Goal: Task Accomplishment & Management: Manage account settings

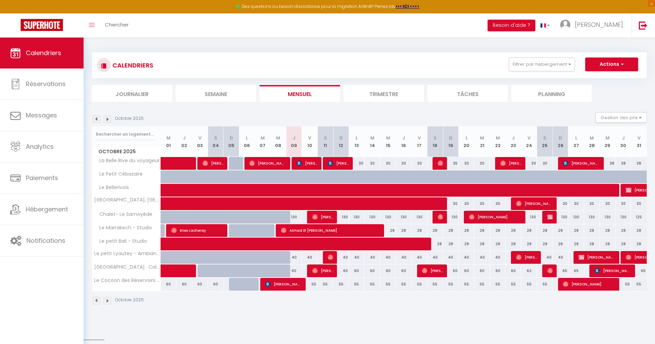
click at [464, 328] on body "🟢 Des questions ou besoin d'assistance pour la migration AirBnB? Prenez rdv >>>…" at bounding box center [327, 238] width 655 height 402
click at [95, 119] on img at bounding box center [97, 119] width 8 height 8
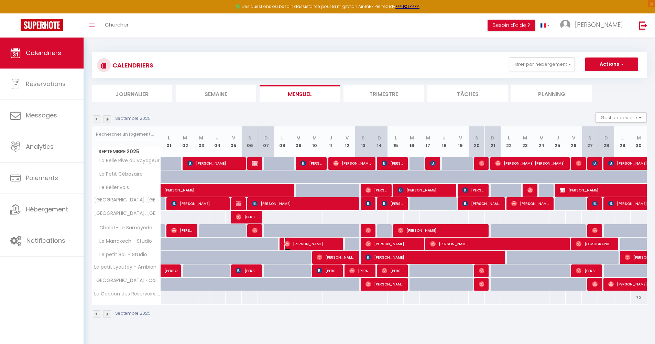
click at [312, 239] on span "[PERSON_NAME]" at bounding box center [311, 243] width 54 height 13
select select "OK"
select select "0"
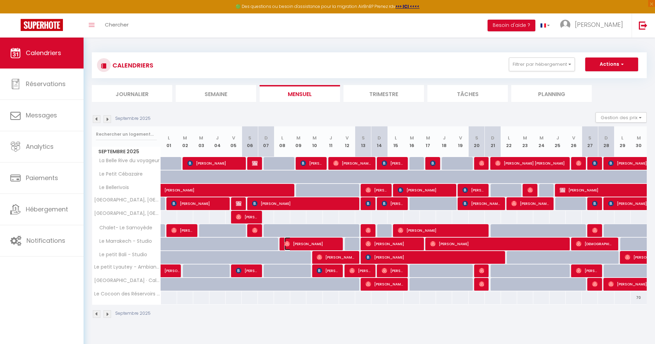
select select "1"
select select
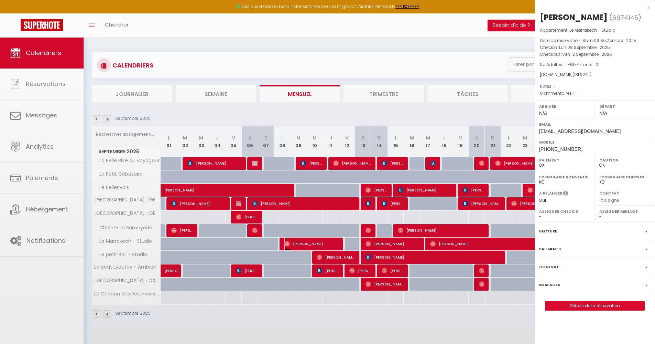
select select "21030"
select select "48955"
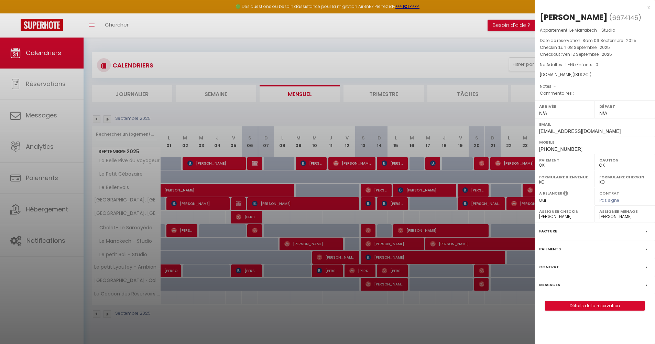
click at [379, 244] on div at bounding box center [327, 172] width 655 height 344
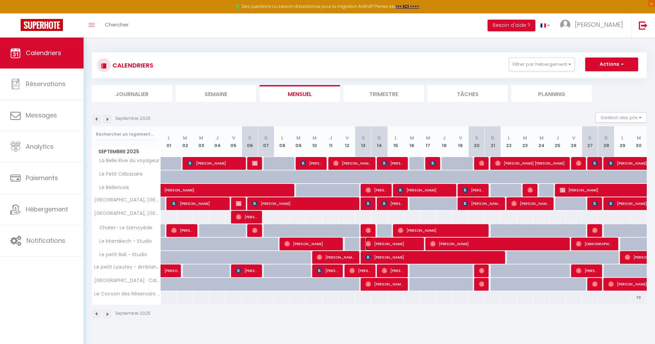
click at [386, 243] on span "[PERSON_NAME]" at bounding box center [393, 243] width 54 height 13
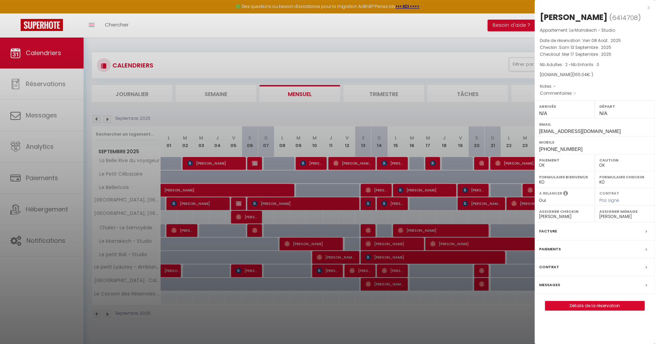
click at [451, 241] on div at bounding box center [327, 172] width 655 height 344
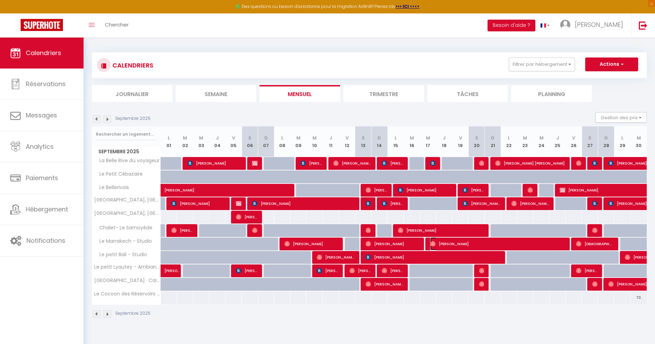
click at [454, 244] on span "[PERSON_NAME]" at bounding box center [497, 243] width 135 height 13
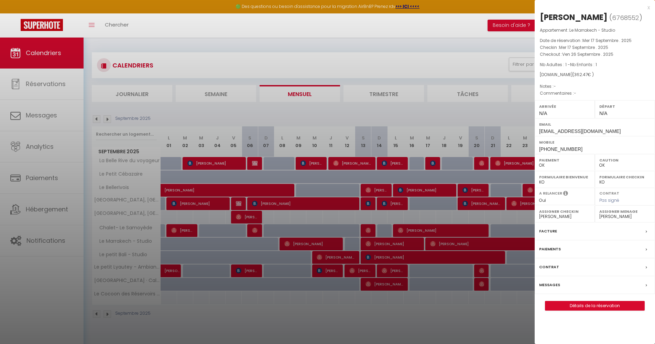
click at [469, 245] on div at bounding box center [327, 172] width 655 height 344
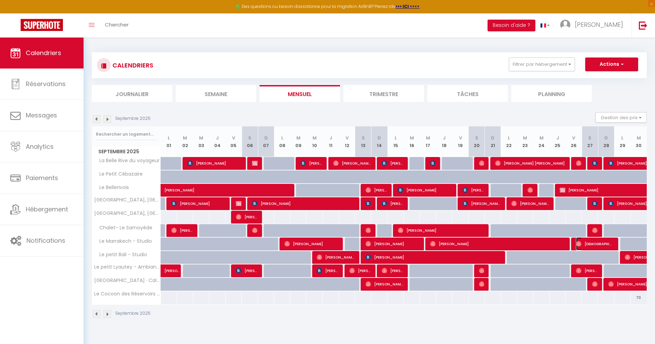
click at [598, 245] on span "[DEMOGRAPHIC_DATA][PERSON_NAME]" at bounding box center [595, 243] width 38 height 13
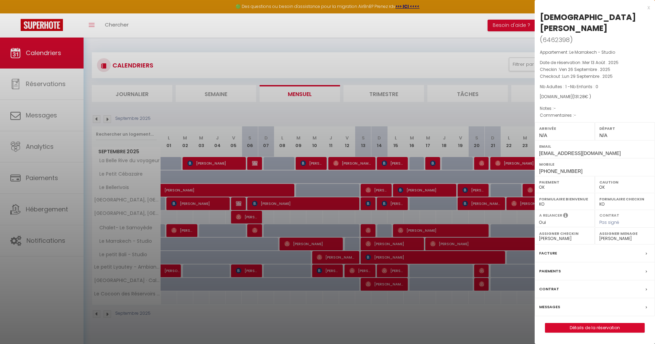
click at [494, 276] on div at bounding box center [327, 172] width 655 height 344
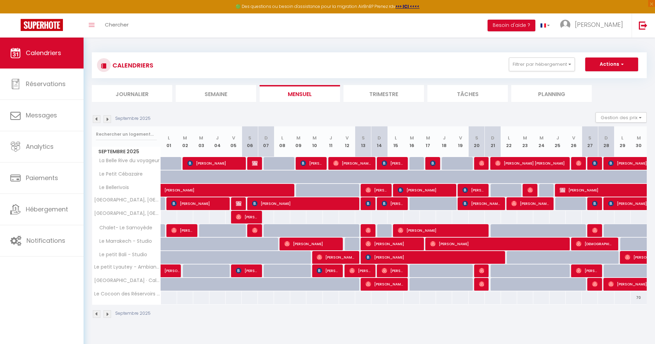
click at [110, 120] on img at bounding box center [108, 119] width 8 height 8
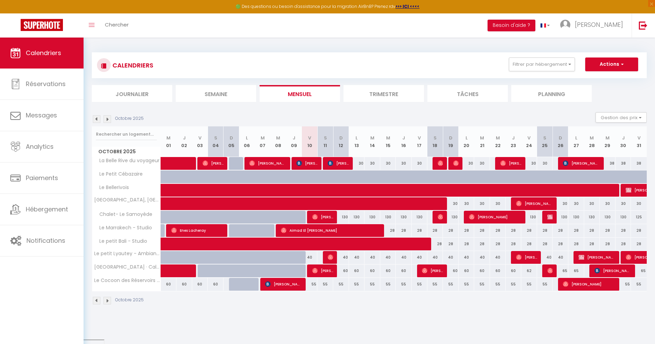
click at [94, 120] on img at bounding box center [97, 119] width 8 height 8
